Goal: Information Seeking & Learning: Learn about a topic

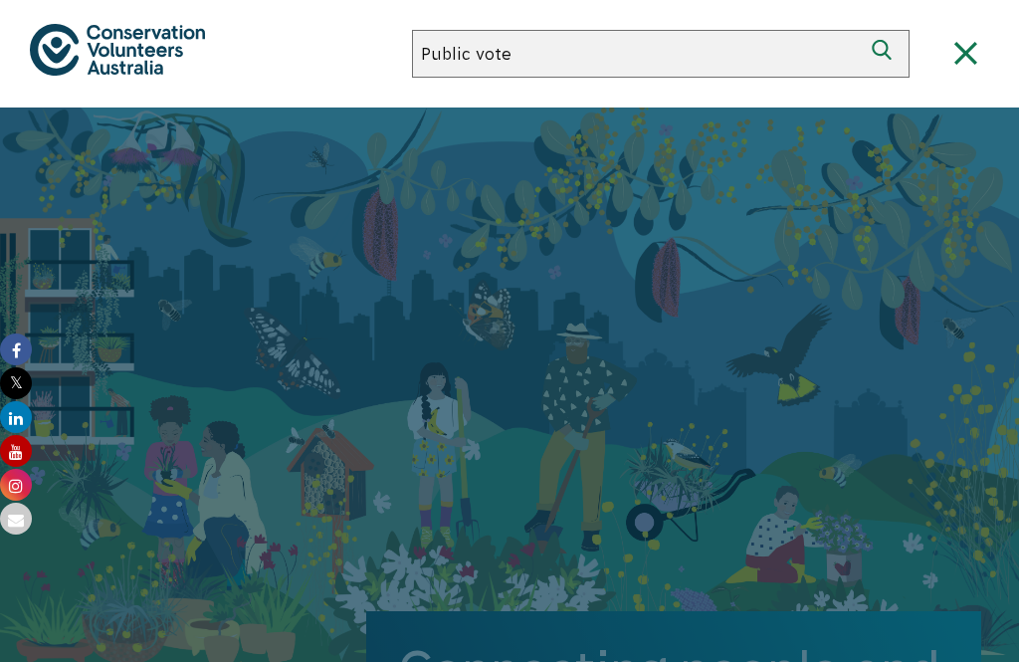
type input "Public vote"
click at [886, 54] on button "Search" at bounding box center [886, 54] width 48 height 48
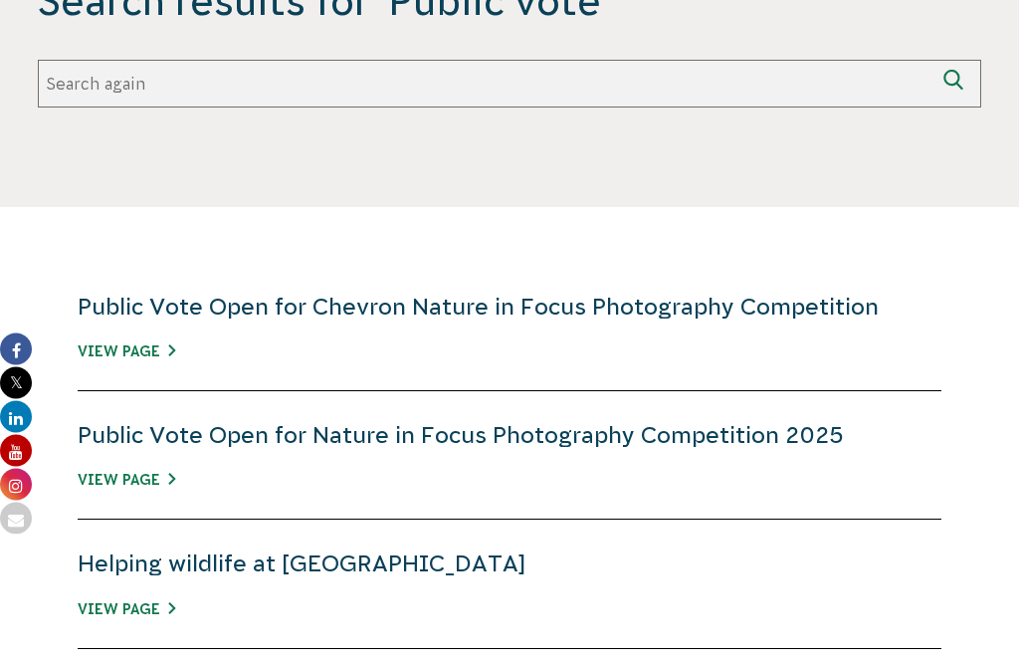
scroll to position [702, 0]
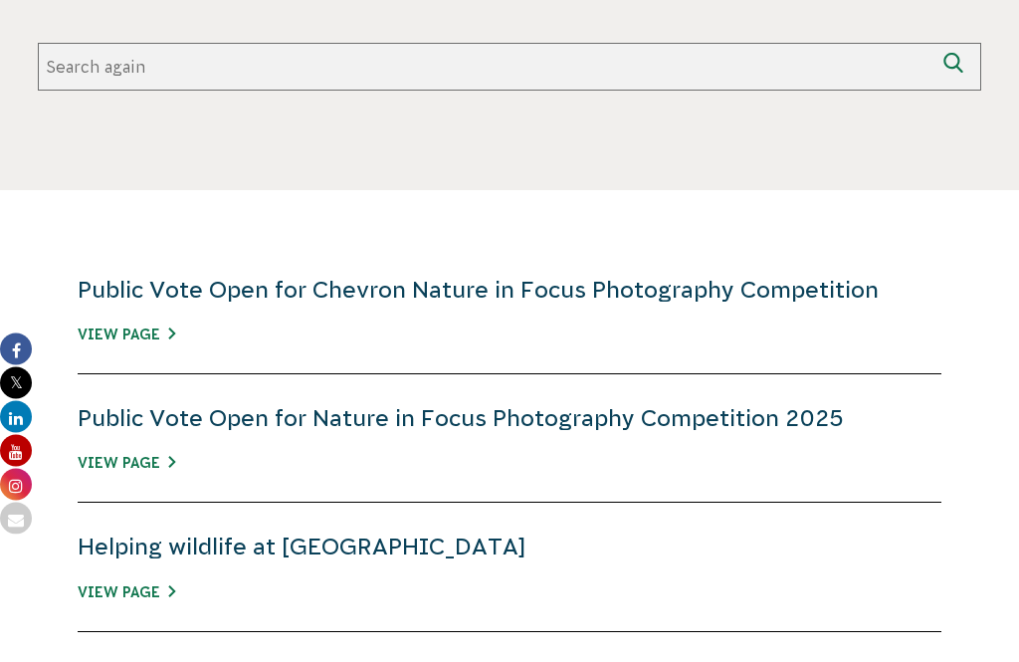
click at [115, 466] on link "View Page" at bounding box center [127, 464] width 98 height 16
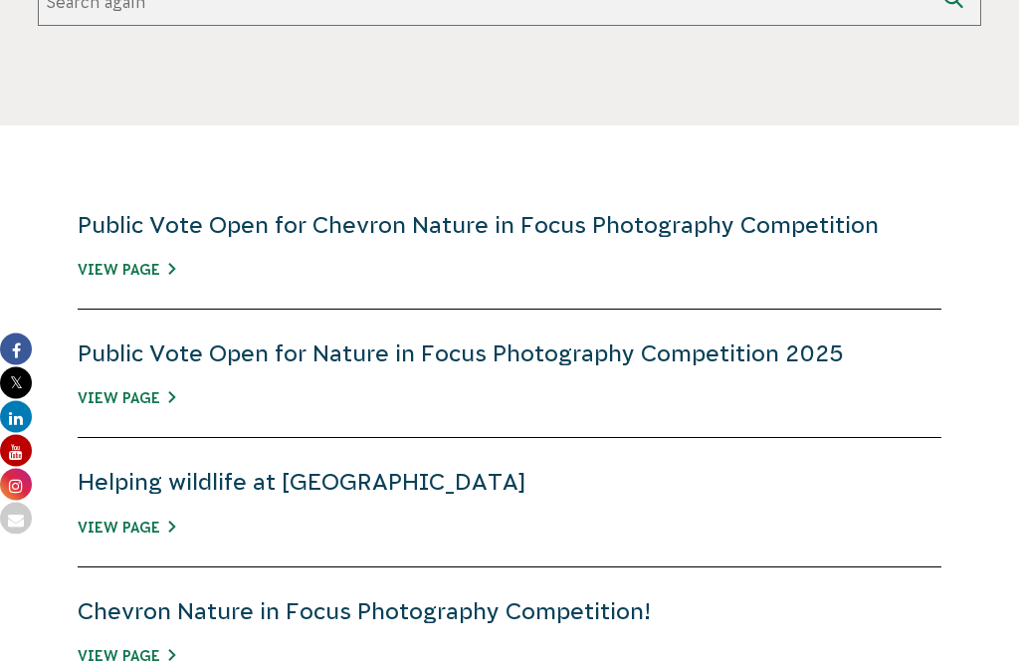
scroll to position [768, 0]
click at [119, 263] on link "View Page" at bounding box center [127, 270] width 98 height 16
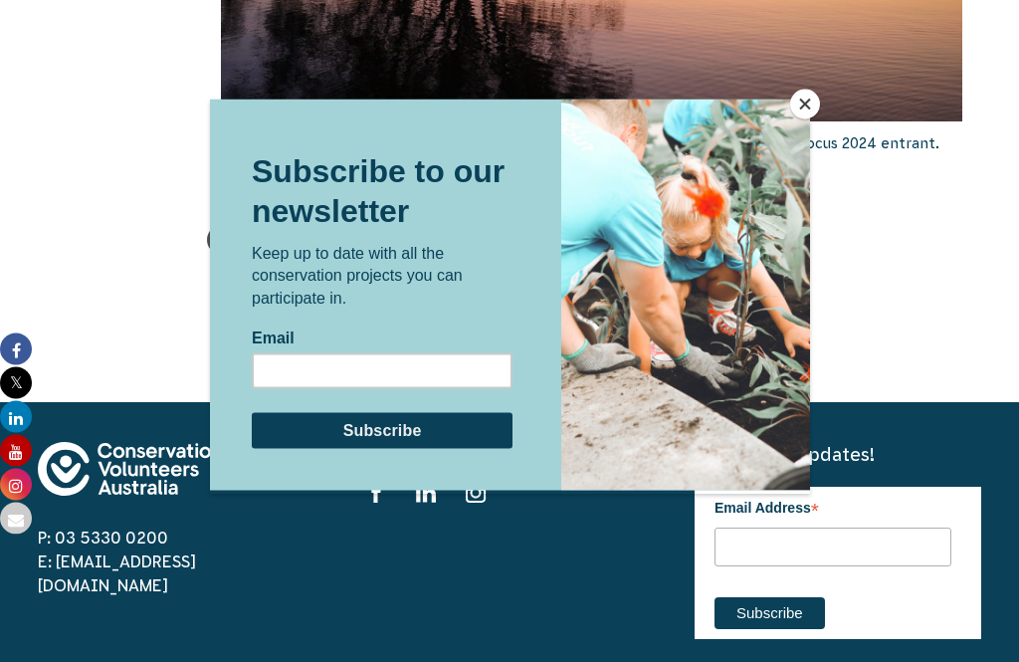
scroll to position [2234, 0]
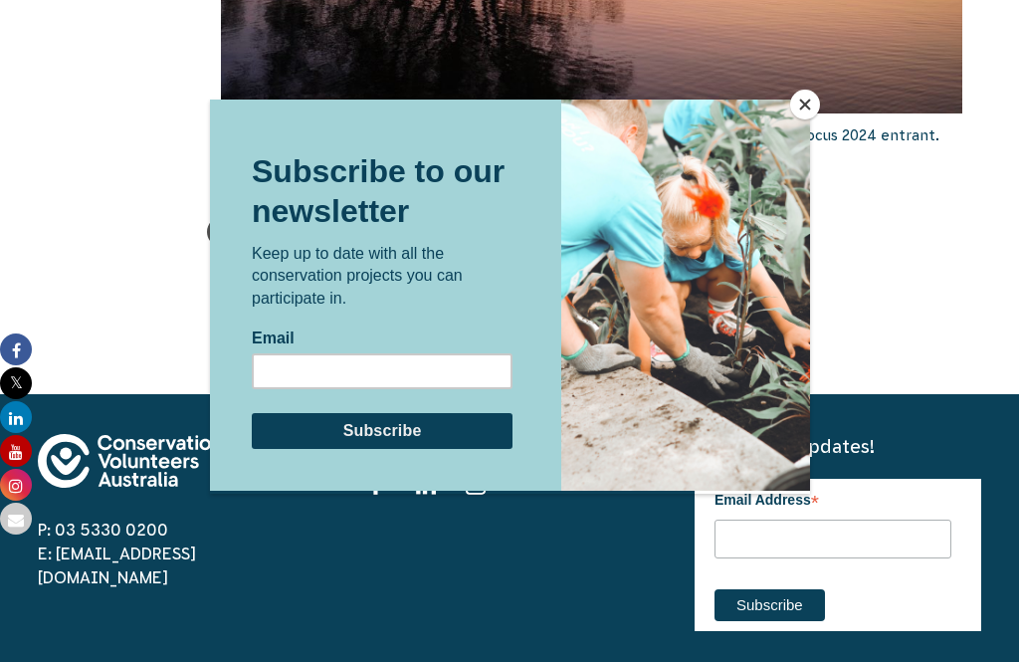
click at [793, 110] on button "Close" at bounding box center [806, 105] width 30 height 30
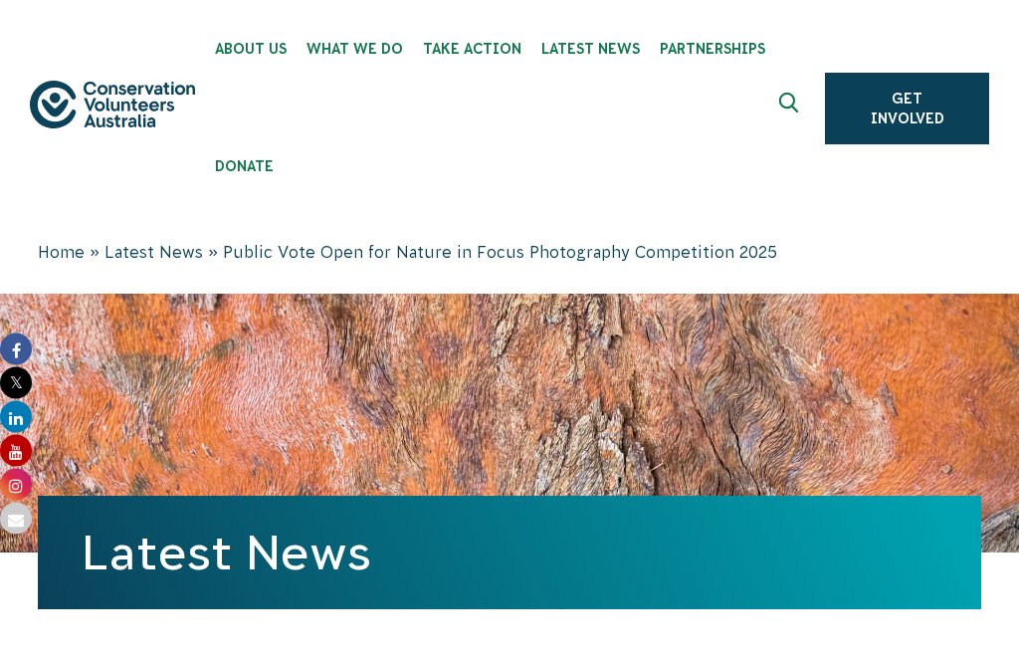
scroll to position [0, 0]
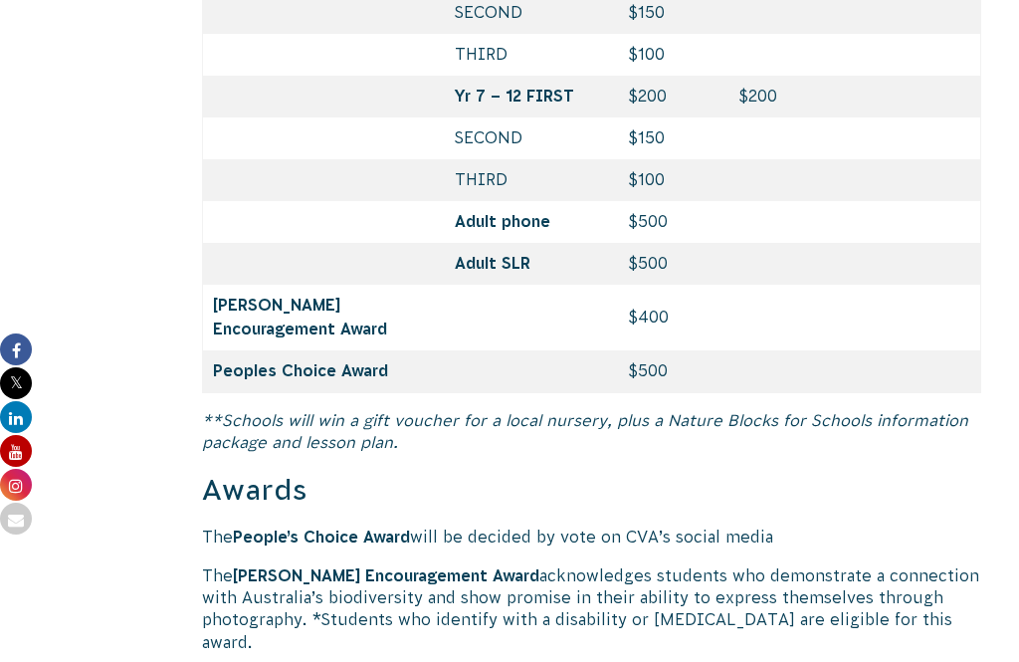
scroll to position [3498, 0]
click at [247, 380] on strong "Peoples Choice Award" at bounding box center [300, 371] width 175 height 18
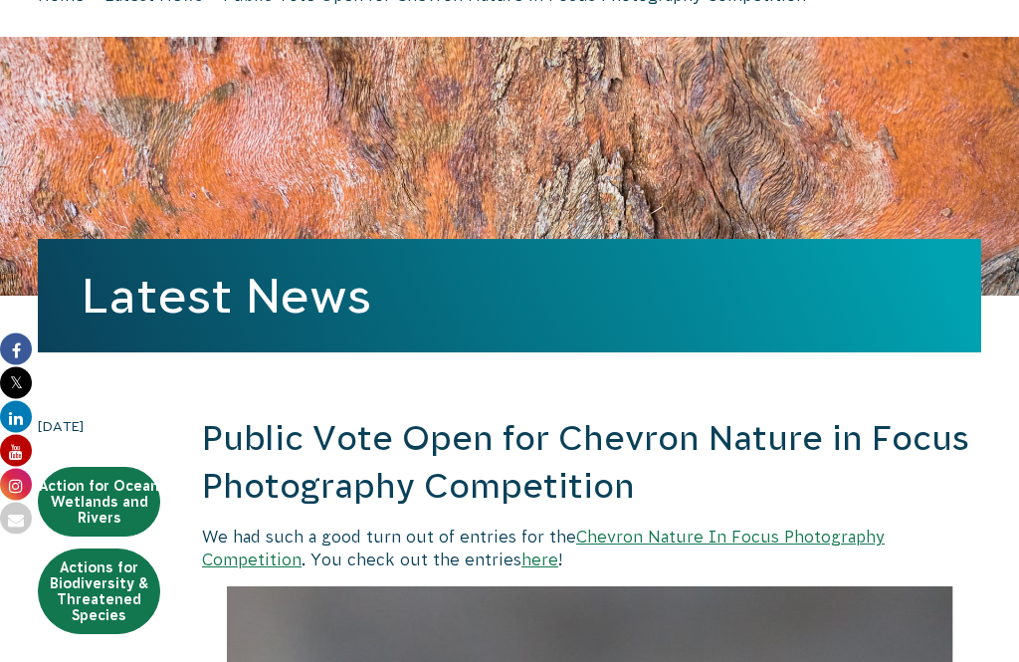
scroll to position [0, 0]
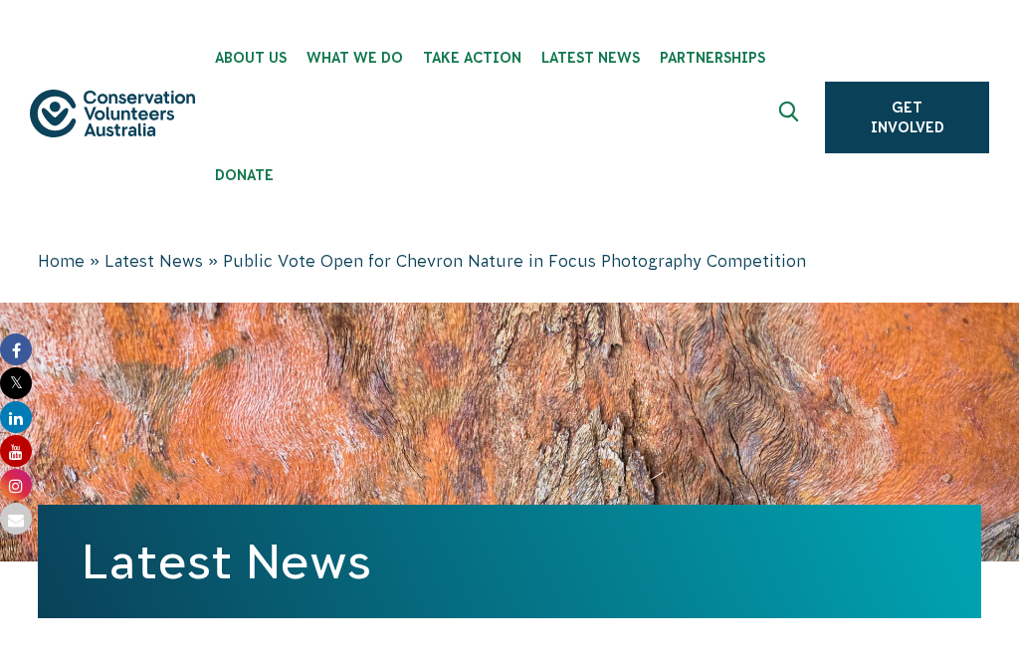
click at [791, 112] on icon "Expand search box" at bounding box center [792, 117] width 25 height 30
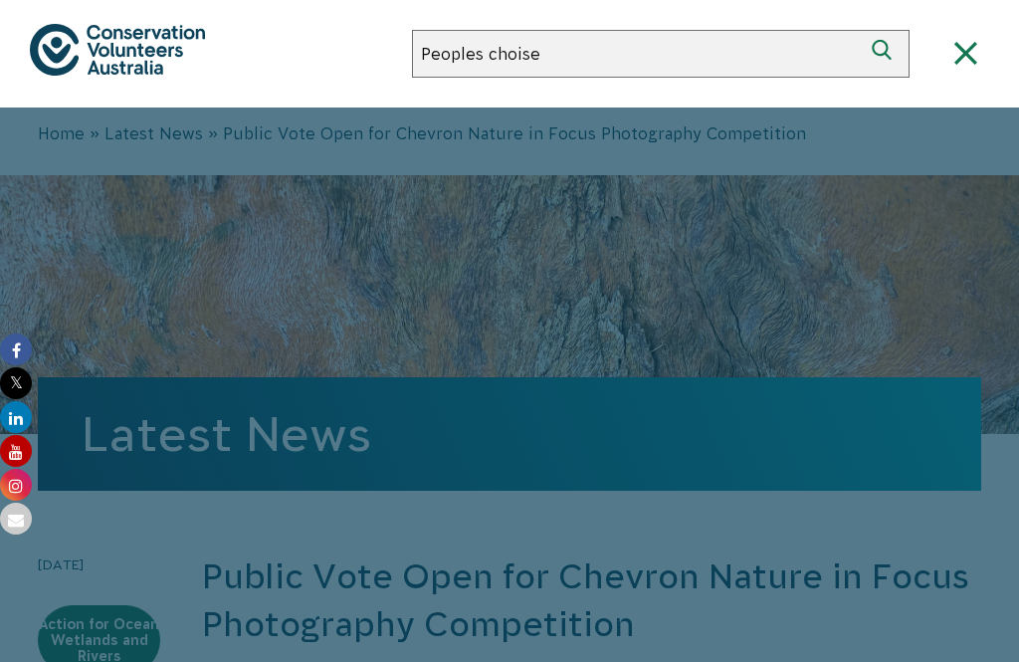
type input "Peoples choise"
click at [886, 54] on button "Search" at bounding box center [886, 54] width 48 height 48
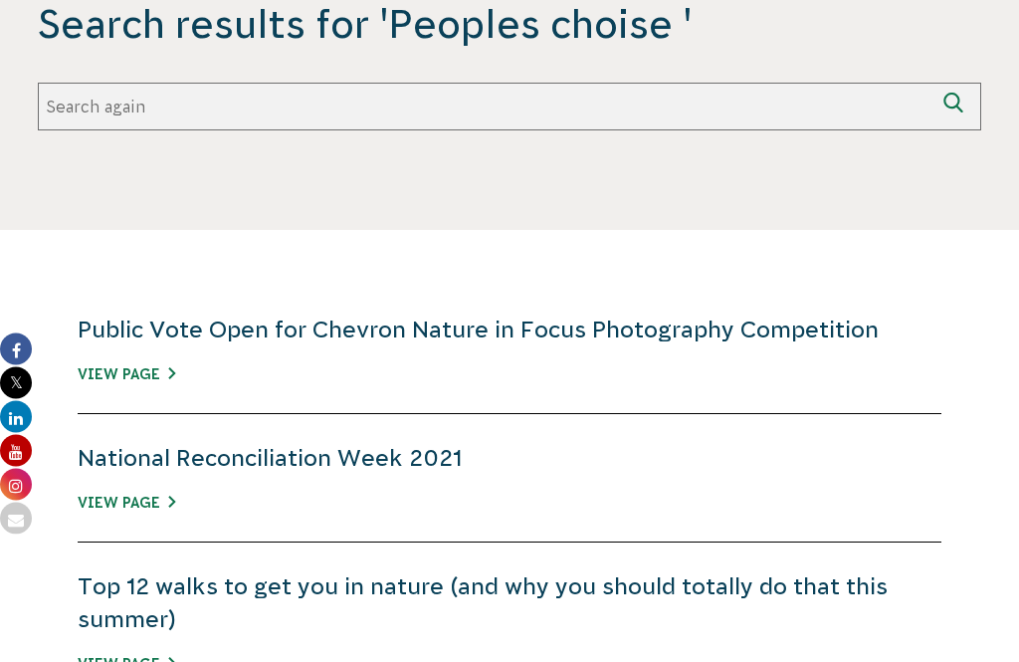
scroll to position [663, 0]
click at [640, 336] on link "Public Vote Open for Chevron Nature in Focus Photography Competition" at bounding box center [478, 330] width 801 height 26
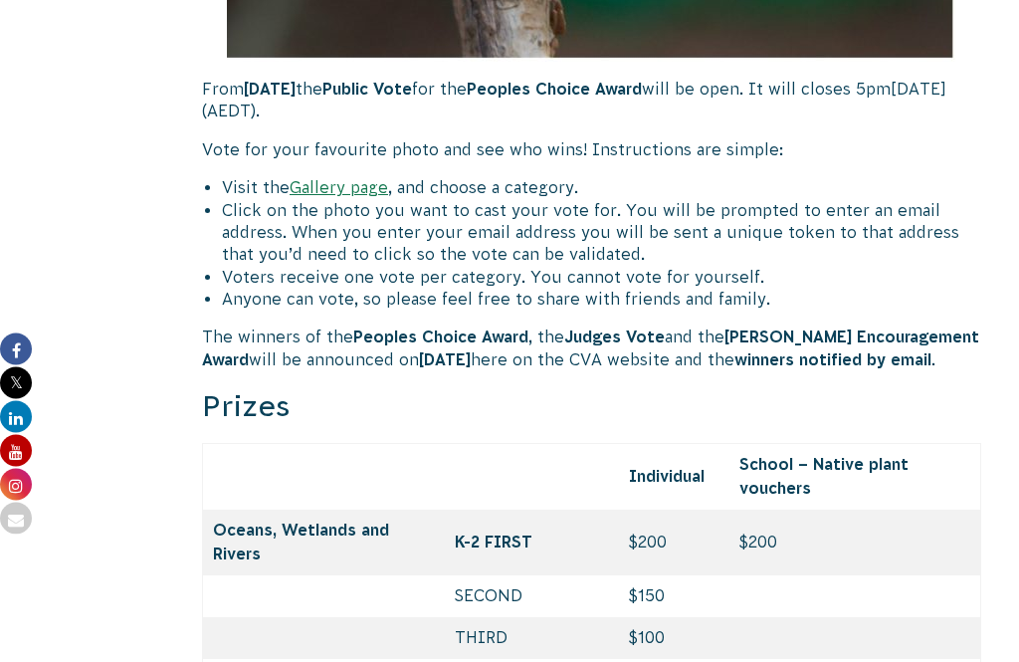
scroll to position [1810, 0]
click at [344, 191] on link "Gallery page" at bounding box center [339, 187] width 99 height 18
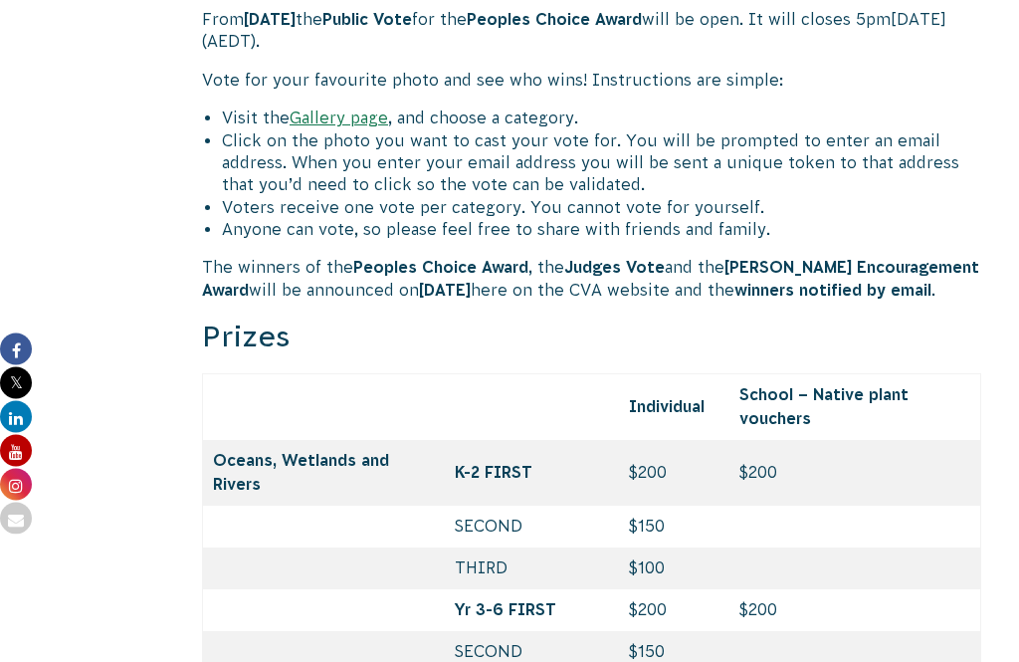
scroll to position [1765, 0]
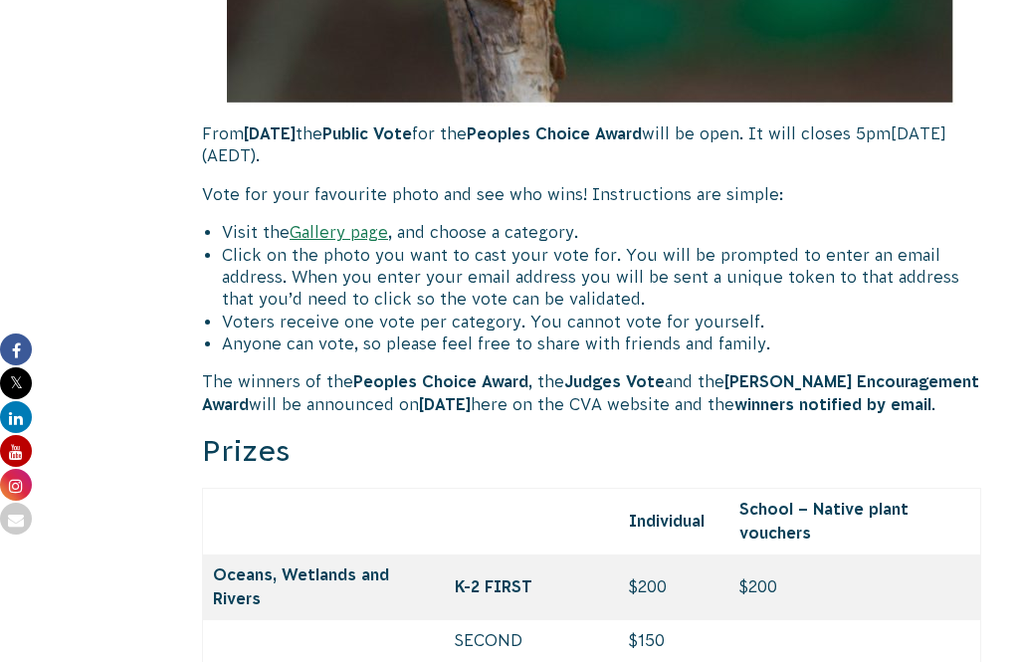
click at [354, 235] on link "Gallery page" at bounding box center [339, 232] width 99 height 18
